Goal: Task Accomplishment & Management: Complete application form

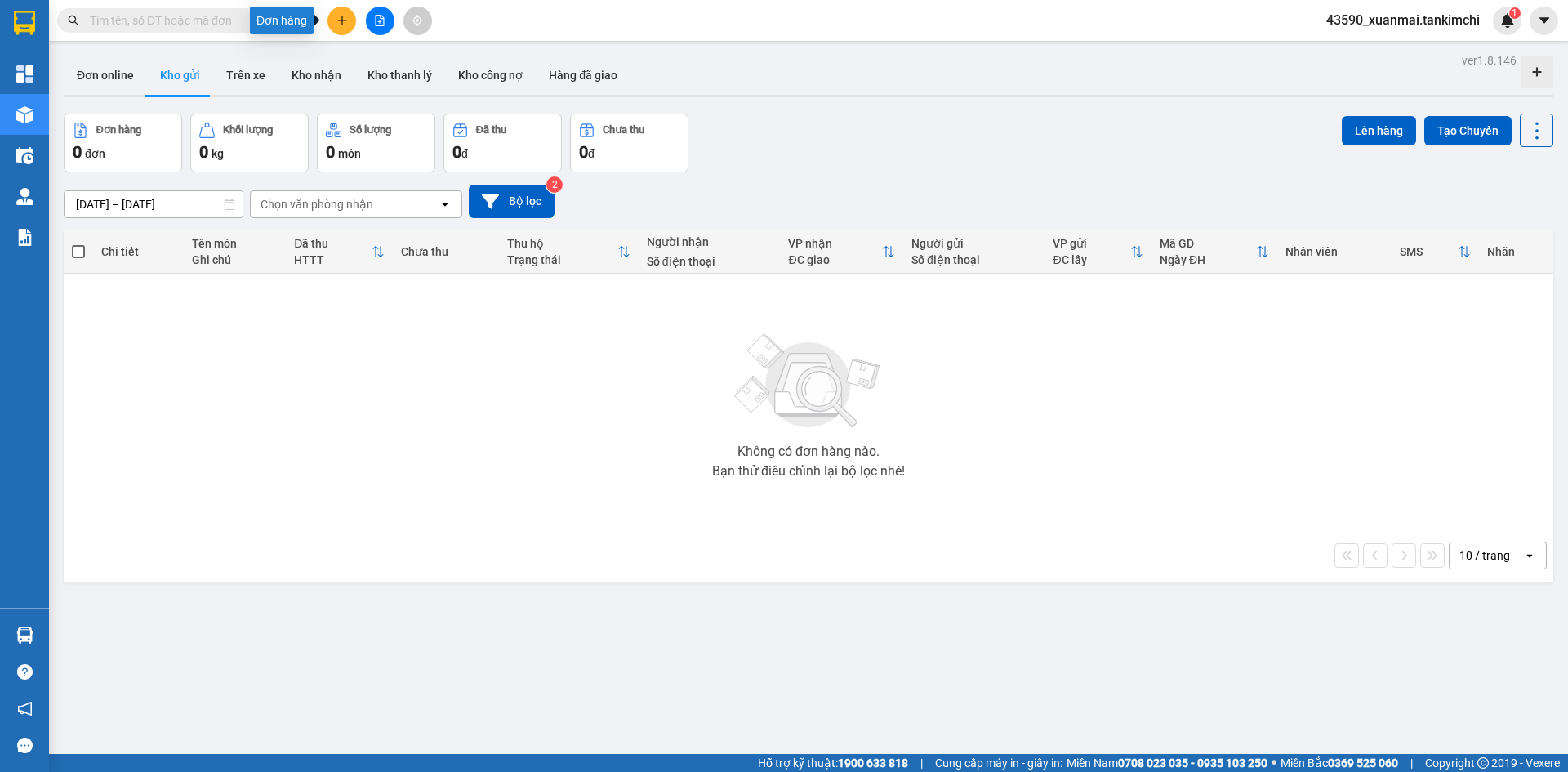
click at [337, 28] on button at bounding box center [341, 21] width 29 height 29
click at [403, 60] on div "Tạo đơn hàng" at bounding box center [407, 61] width 71 height 18
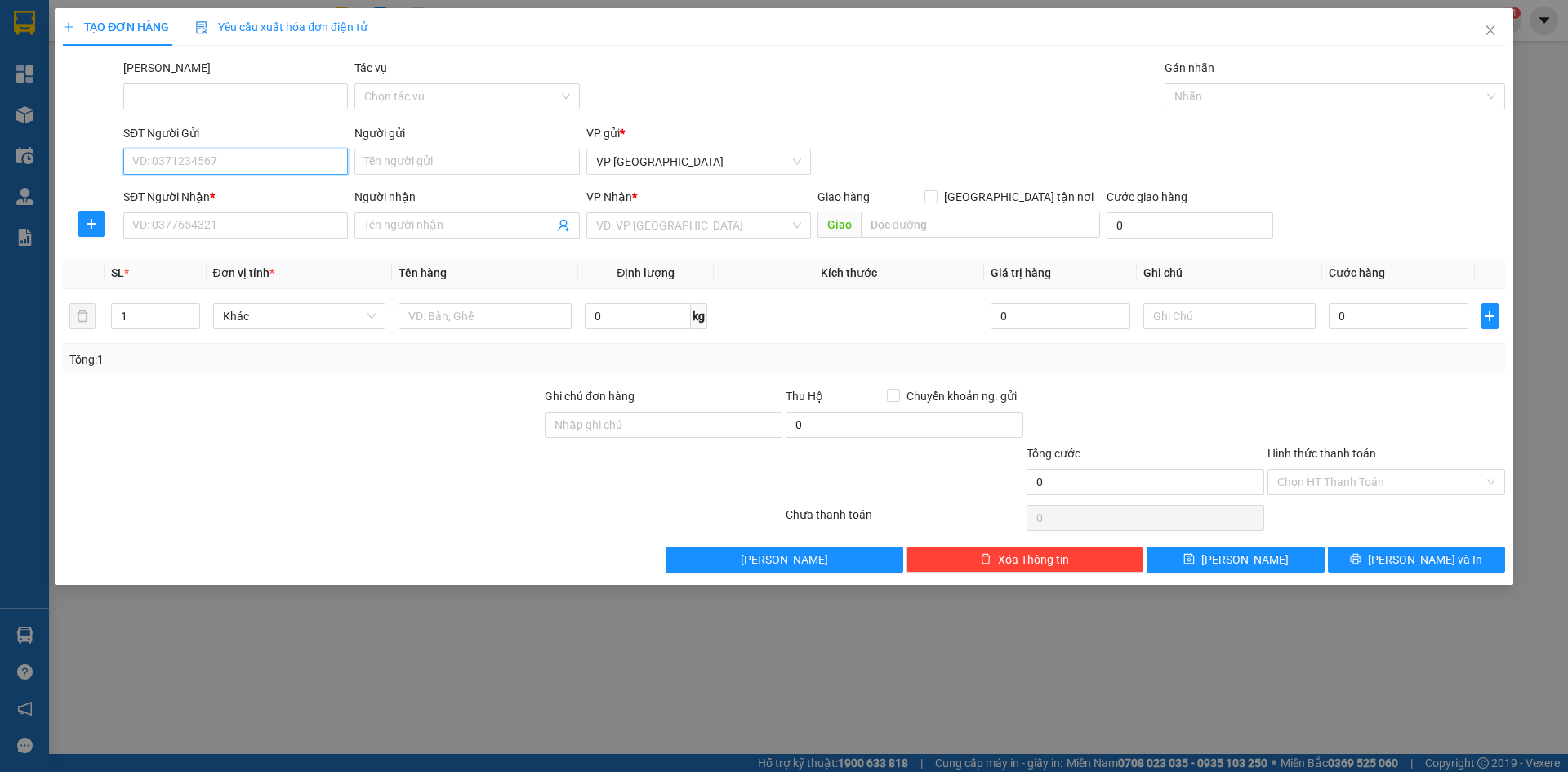
click at [214, 166] on input "SĐT Người Gửi" at bounding box center [235, 161] width 224 height 26
click at [157, 189] on div "0945504111 - [GEOGRAPHIC_DATA]" at bounding box center [235, 194] width 205 height 18
type input "0945504111"
type input "Thùy"
type input "0397038216"
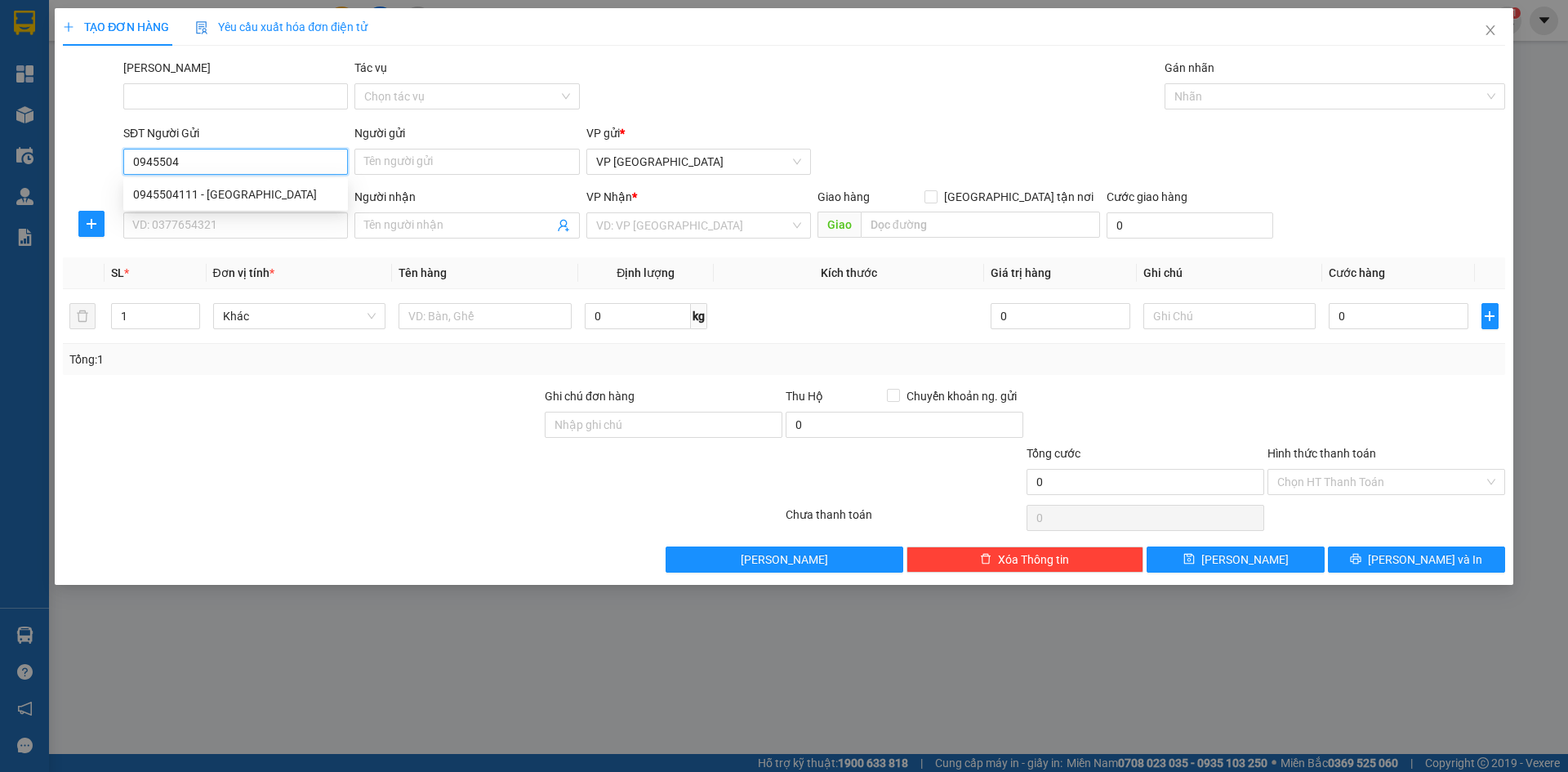
type input "Diệu"
type input "Công viên Phù Cát, [GEOGRAPHIC_DATA]"
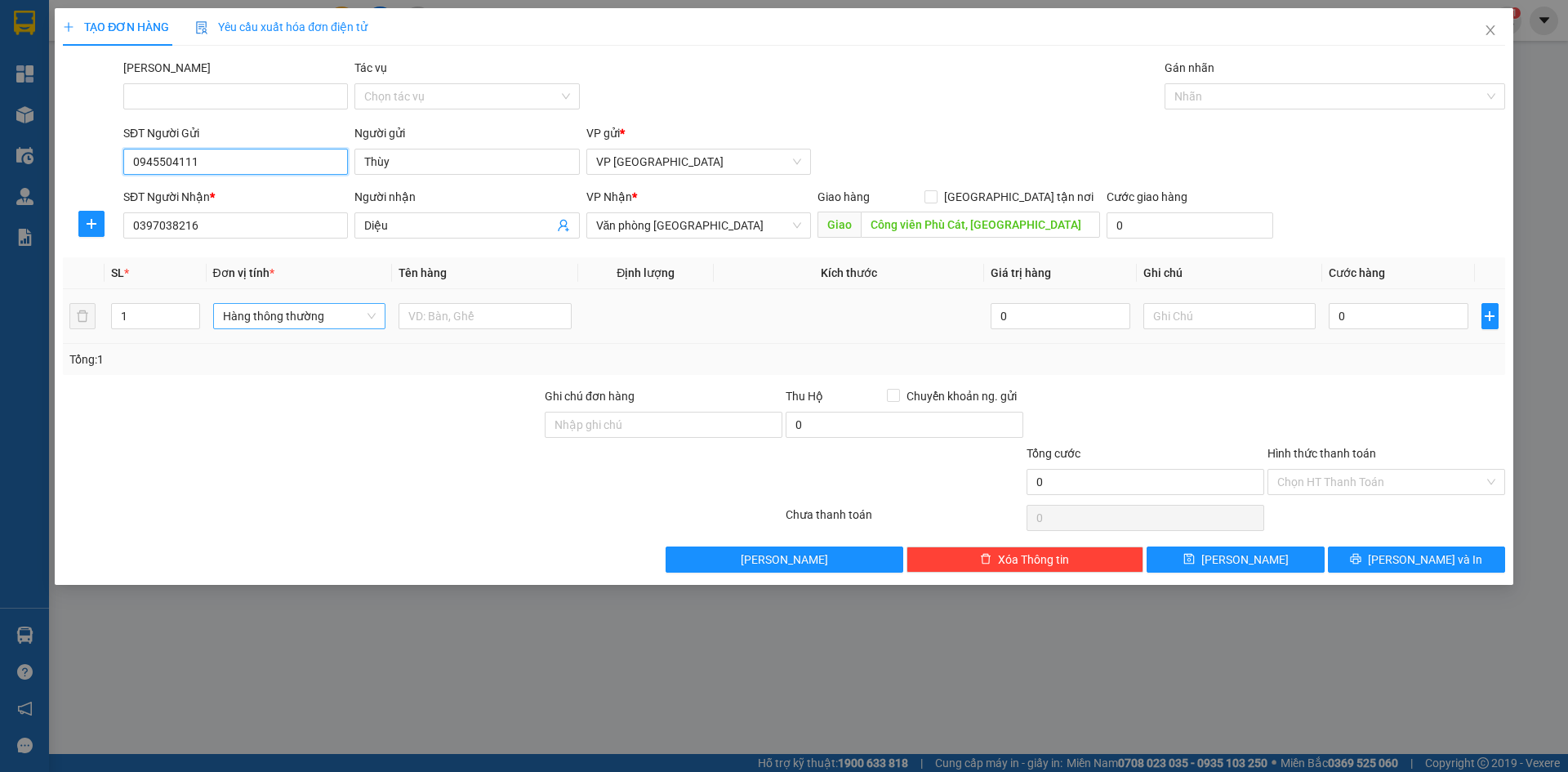
click at [263, 314] on span "Hàng thông thường" at bounding box center [299, 315] width 154 height 24
type input "0945504111"
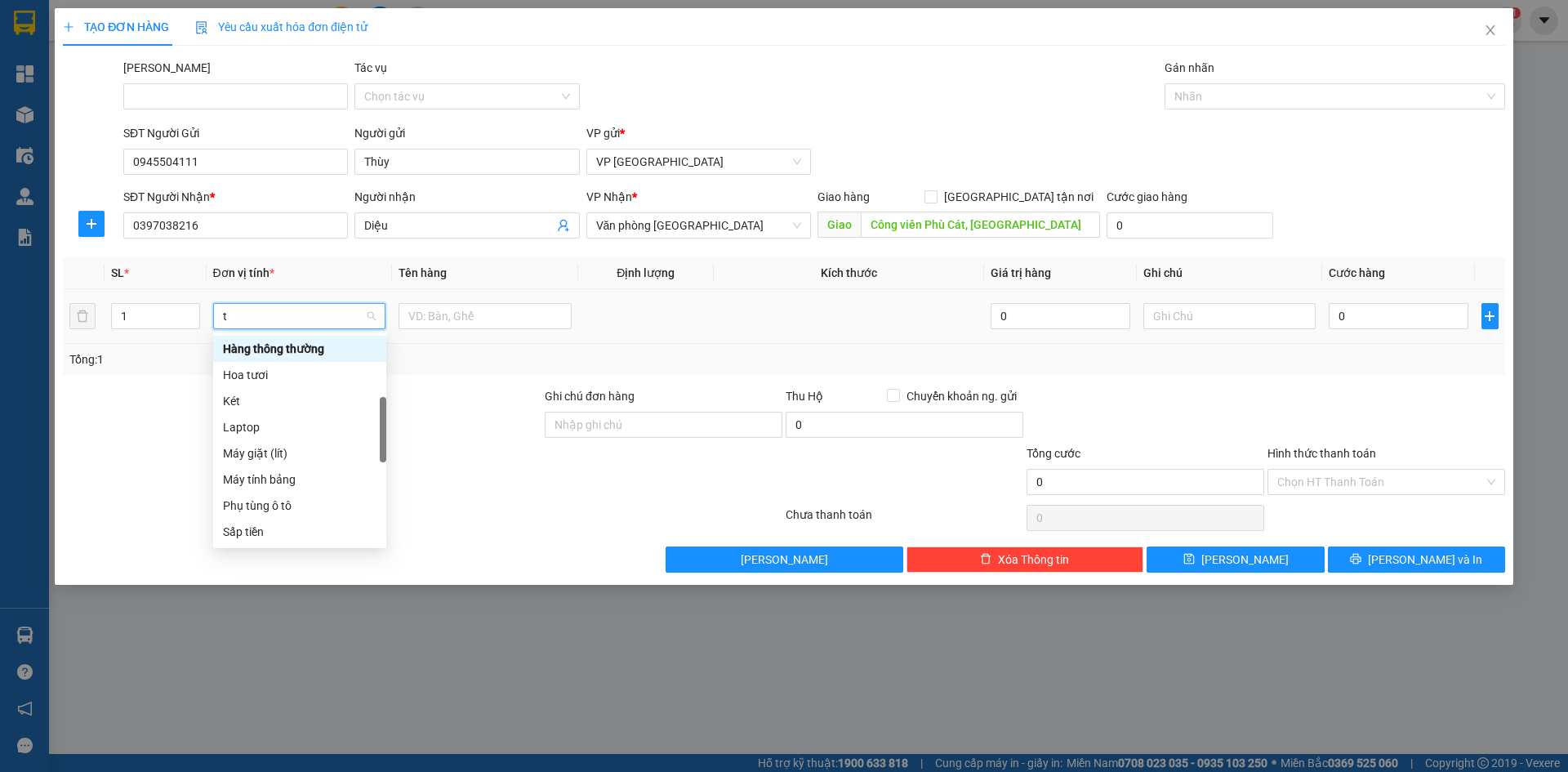
type input "th"
click at [278, 502] on div "Thùng vừa" at bounding box center [299, 506] width 154 height 18
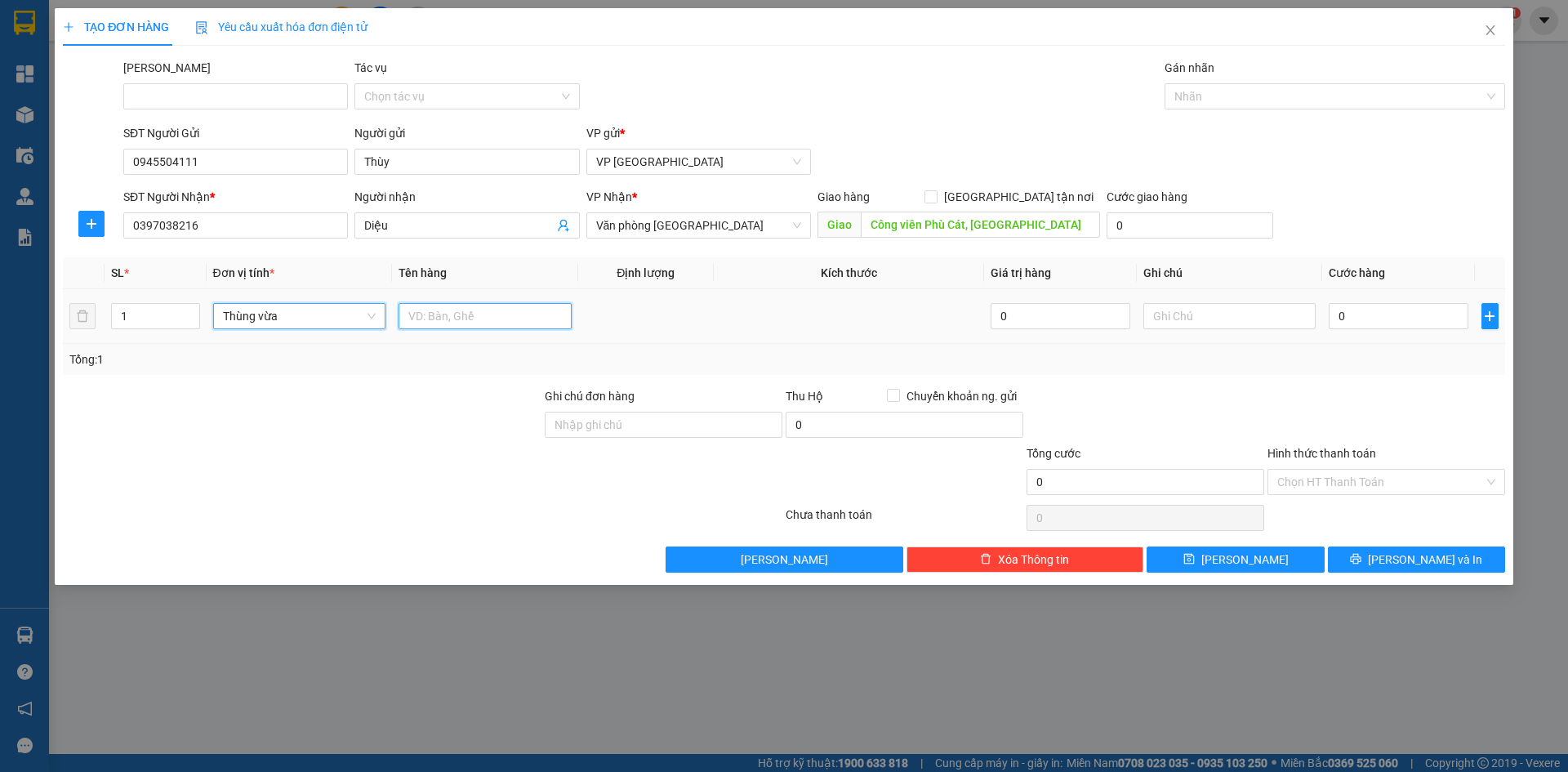
click at [457, 316] on input "text" at bounding box center [485, 315] width 173 height 26
drag, startPoint x: 460, startPoint y: 320, endPoint x: 495, endPoint y: 320, distance: 35.0
click at [495, 320] on input "Cây cảnh 250000" at bounding box center [485, 315] width 173 height 26
click at [457, 315] on input "Cây cảnh 250000" at bounding box center [485, 315] width 173 height 26
drag, startPoint x: 457, startPoint y: 317, endPoint x: 495, endPoint y: 317, distance: 38.0
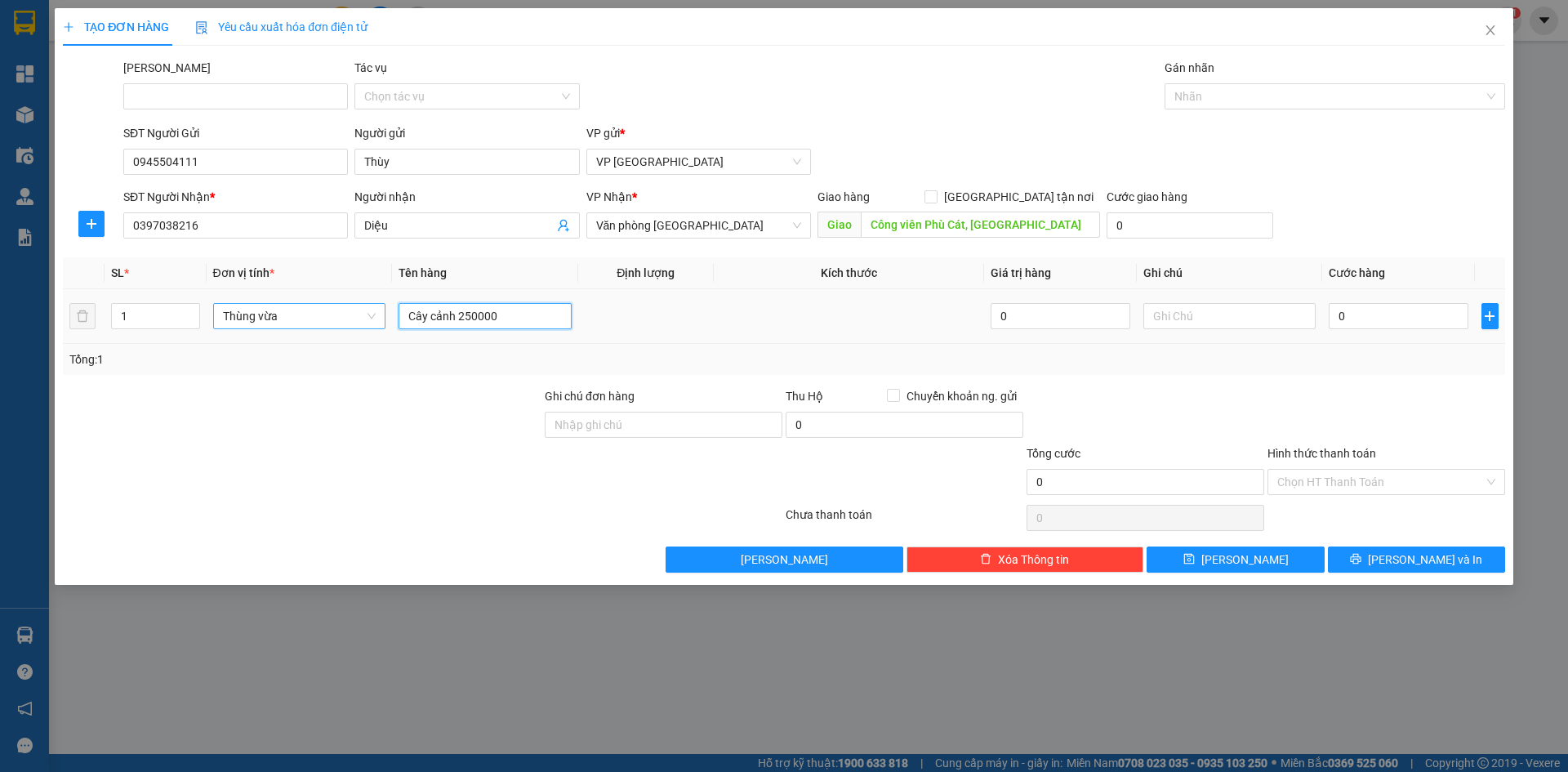
click at [495, 317] on input "Cây cảnh 250000" at bounding box center [485, 315] width 173 height 26
type input "Cây cảnh"
click at [1378, 314] on input "0" at bounding box center [1397, 315] width 138 height 26
paste input "250.00"
type input "250.000"
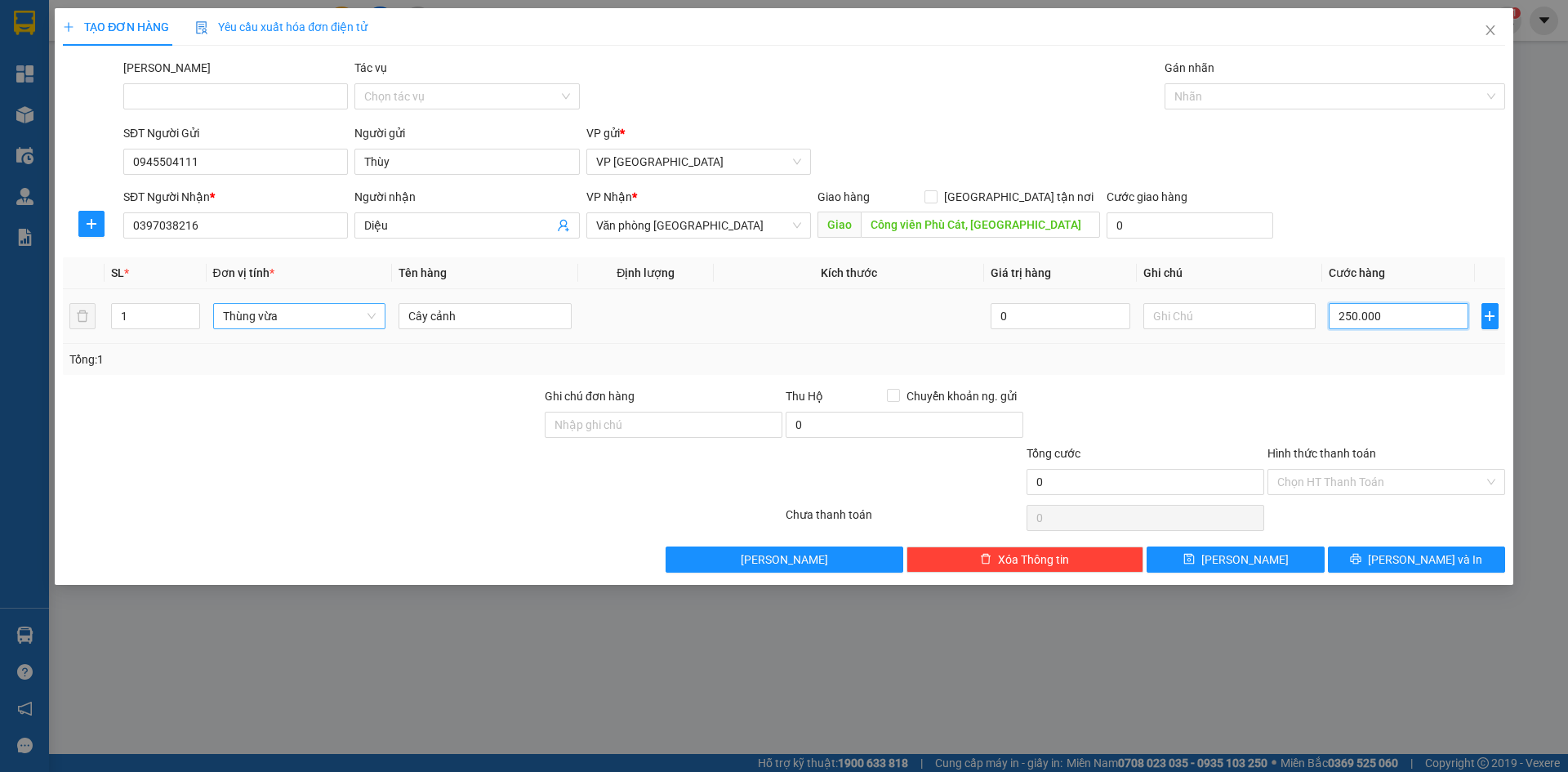
type input "250.000"
click at [1351, 317] on input "250.000" at bounding box center [1397, 315] width 138 height 26
type input "20.000"
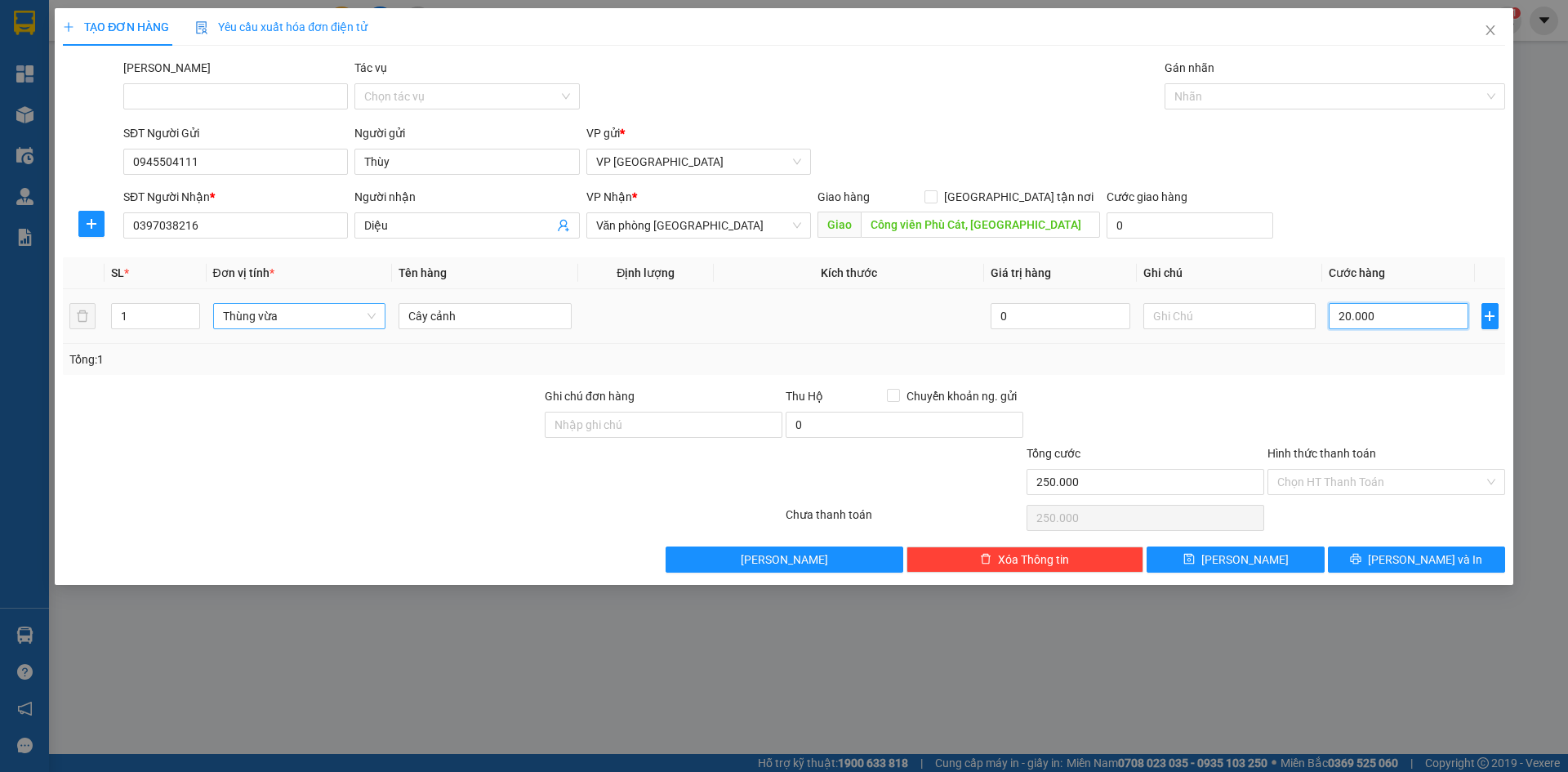
type input "20.000"
type input "200.000"
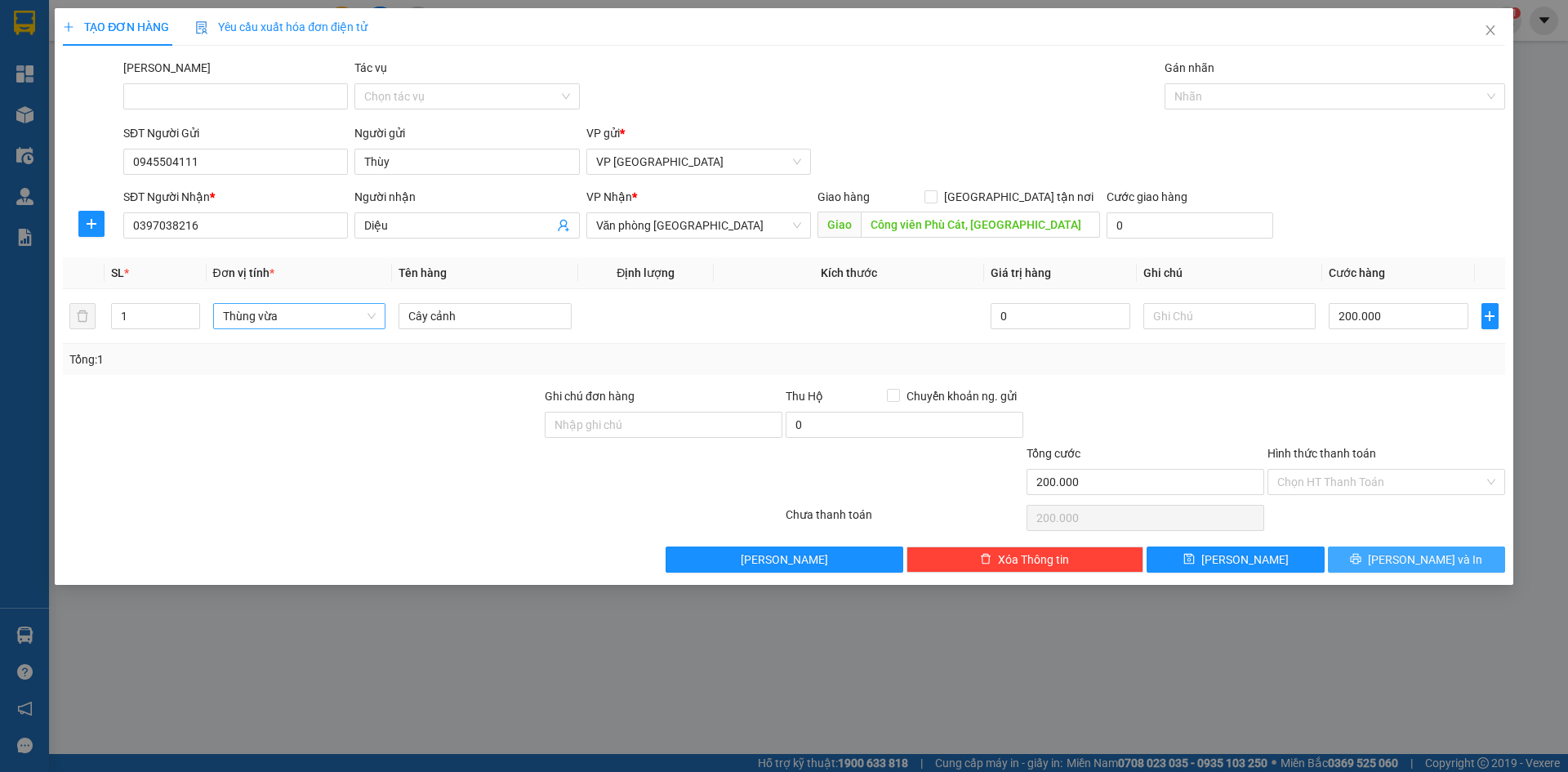
type input "200.000"
click at [1361, 559] on icon "printer" at bounding box center [1356, 559] width 11 height 11
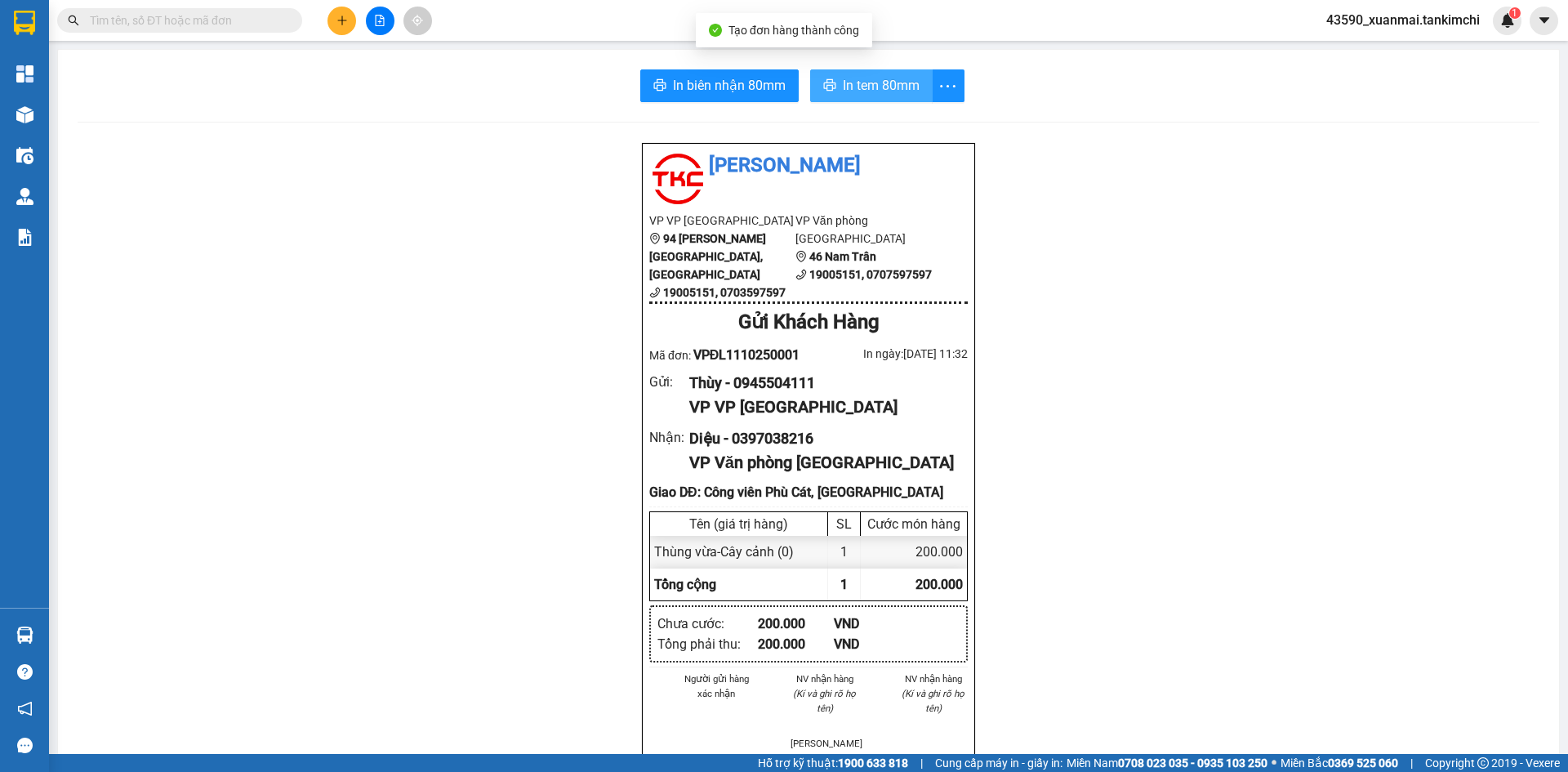
click at [901, 86] on span "In tem 80mm" at bounding box center [881, 85] width 77 height 21
